Goal: Task Accomplishment & Management: Use online tool/utility

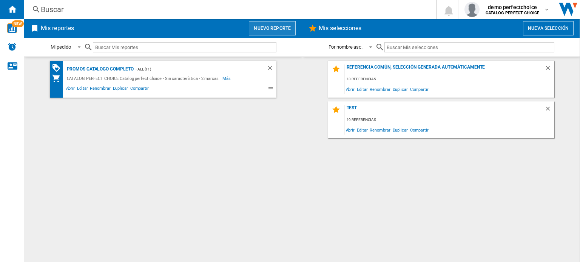
click at [283, 34] on button "Nuevo reporte" at bounding box center [272, 28] width 47 height 14
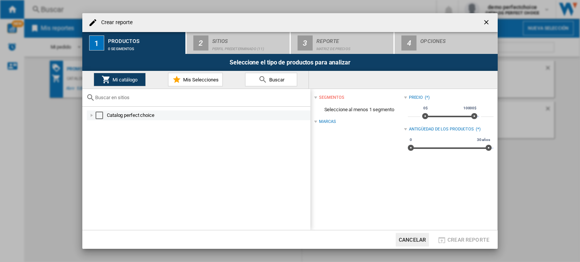
click at [100, 114] on div "Select" at bounding box center [99, 116] width 8 height 8
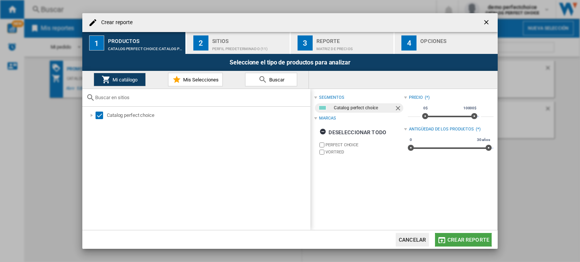
click at [458, 238] on span "Crear reporte" at bounding box center [468, 240] width 42 height 6
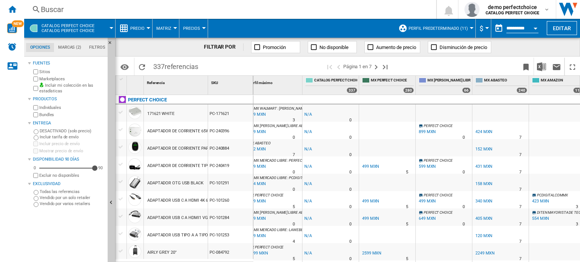
click at [168, 166] on div "ADAPTADOR DE CORRIENTE TIPO C 65W BLACK" at bounding box center [192, 165] width 90 height 17
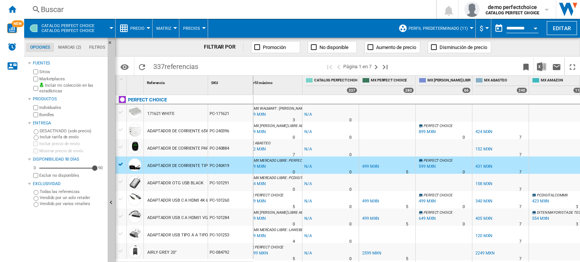
scroll to position [0, 409]
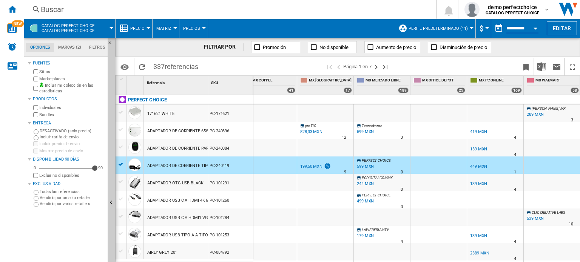
click at [142, 34] on button "Precio" at bounding box center [139, 28] width 18 height 19
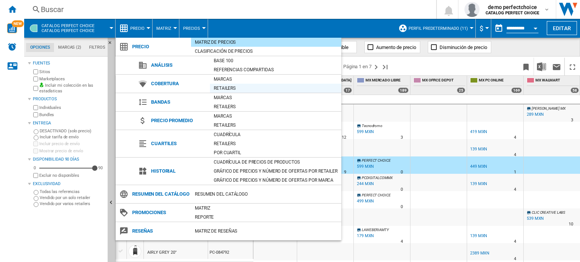
click at [231, 89] on div "Retailers" at bounding box center [275, 89] width 131 height 8
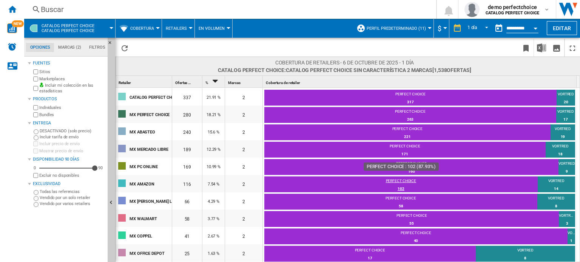
click at [326, 187] on div "102" at bounding box center [400, 189] width 273 height 8
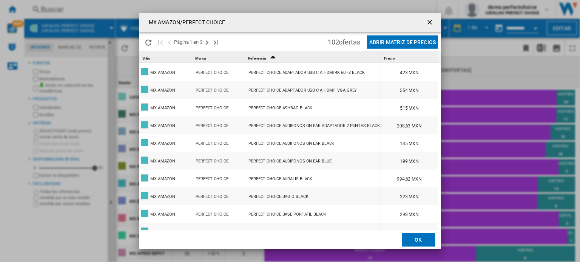
click at [290, 70] on div "PERFECT CHOICE ADAPTADOR USB C A HDMI 4K 60HZ BLACK" at bounding box center [306, 72] width 116 height 17
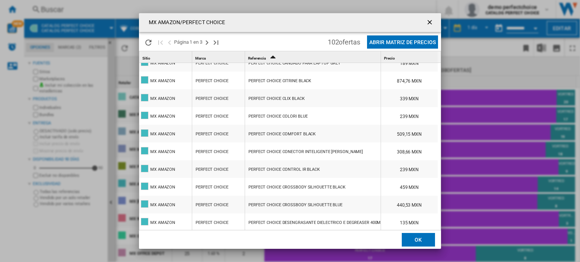
scroll to position [329, 0]
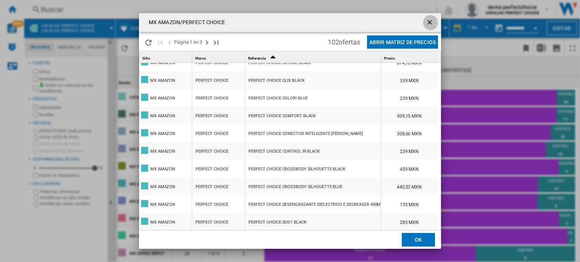
click at [428, 20] on ng-md-icon "getI18NText('BUTTONS.CLOSE_DIALOG')" at bounding box center [430, 22] width 9 height 9
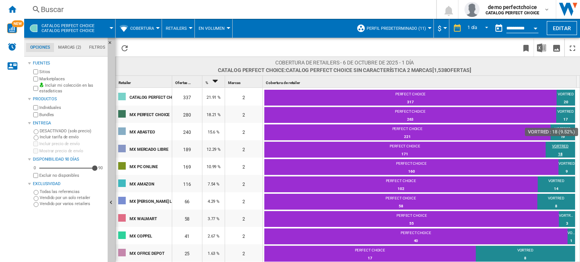
click at [556, 148] on div "VORTRED" at bounding box center [559, 147] width 29 height 7
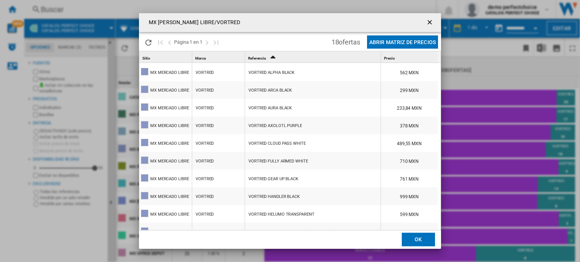
click at [278, 72] on div "VORTRED ALPHA BLACK" at bounding box center [271, 72] width 46 height 17
click at [429, 22] on ng-md-icon "getI18NText('BUTTONS.CLOSE_DIALOG')" at bounding box center [430, 22] width 9 height 9
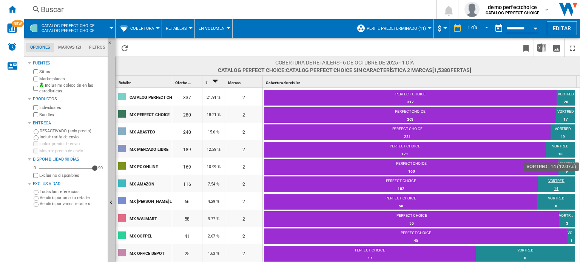
click at [558, 182] on div "VORTRED" at bounding box center [556, 182] width 37 height 7
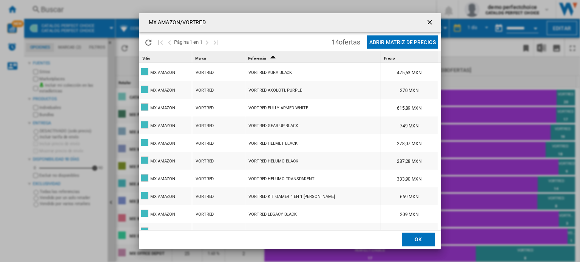
click at [280, 69] on div "VORTRED AURA BLACK" at bounding box center [269, 72] width 43 height 17
click at [429, 22] on ng-md-icon "getI18NText('BUTTONS.CLOSE_DIALOG')" at bounding box center [430, 22] width 9 height 9
